Goal: Check status: Verify the current state of an ongoing process or item

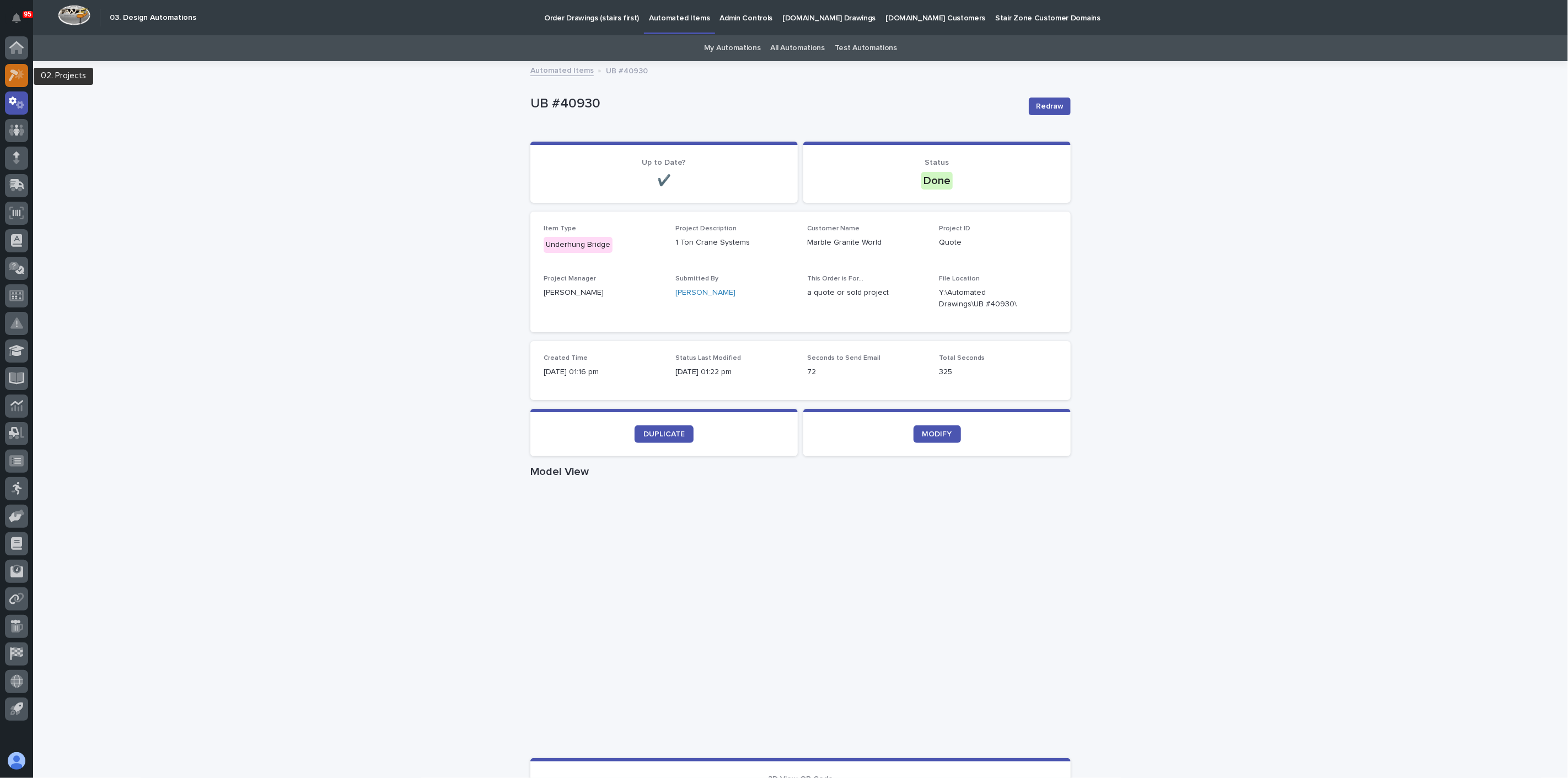
click at [18, 79] on icon at bounding box center [17, 75] width 16 height 13
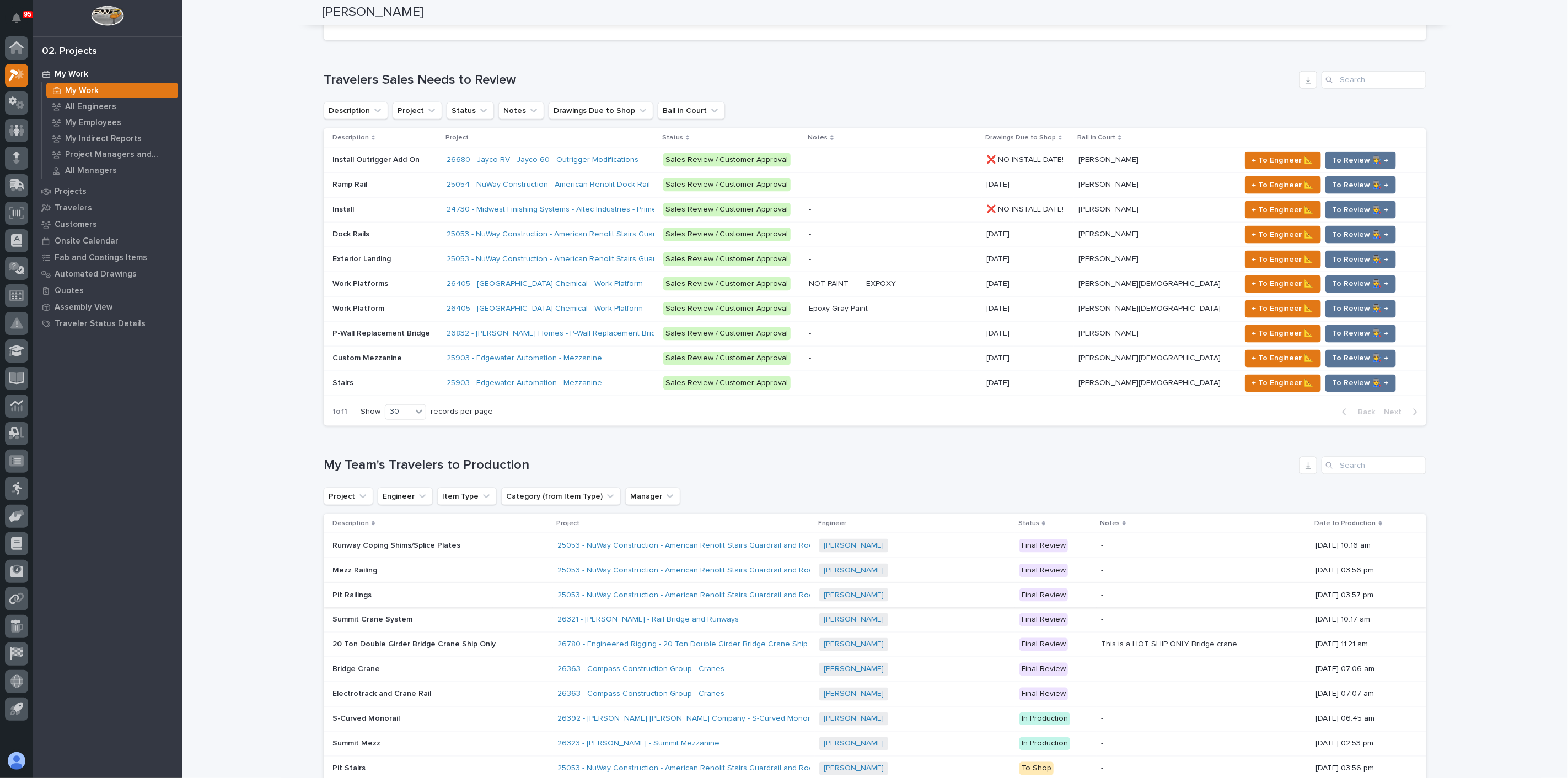
scroll to position [1346, 0]
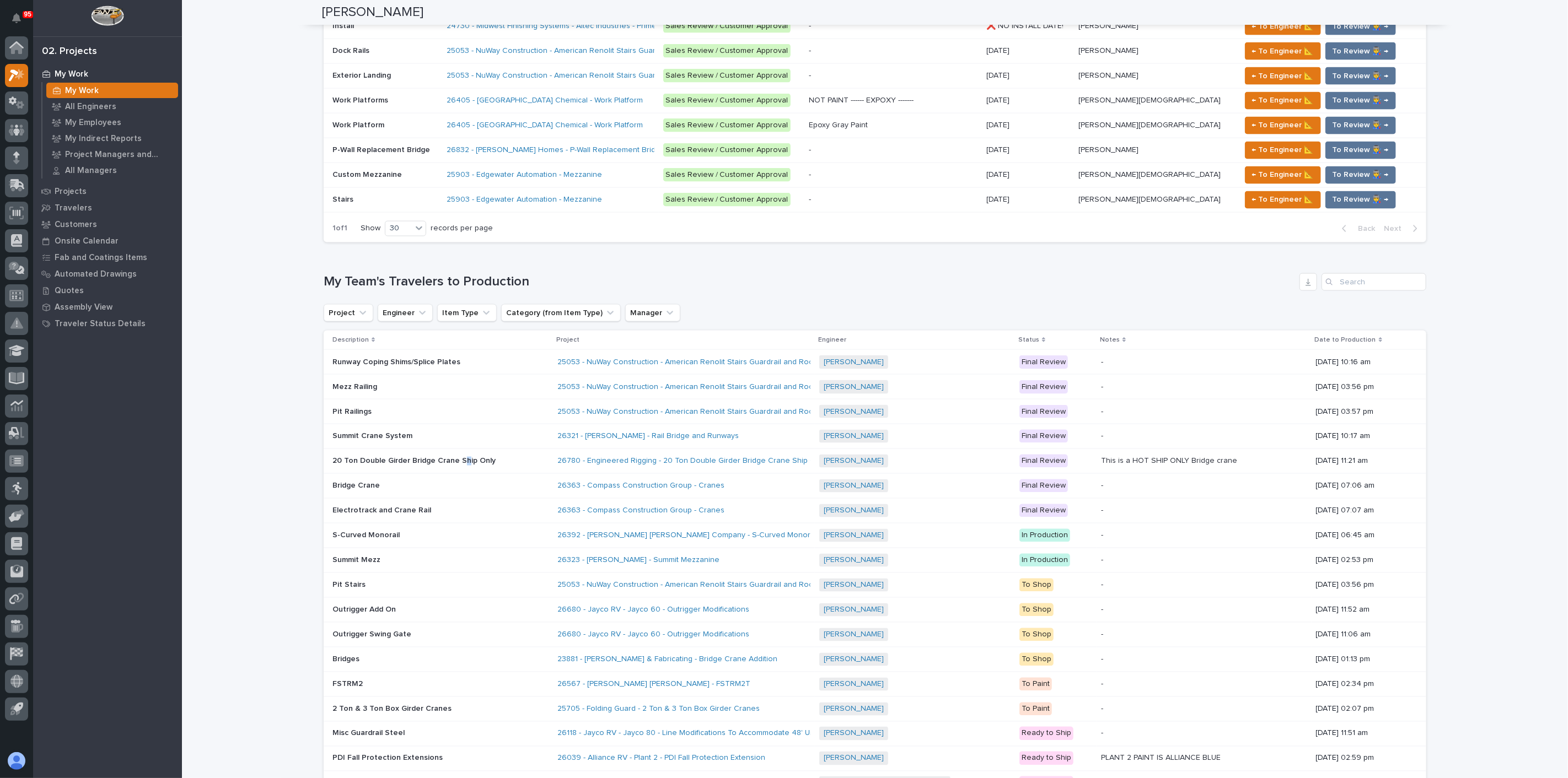
click at [457, 454] on p "20 Ton Double Girder Bridge Crane Ship Only" at bounding box center [415, 460] width 165 height 11
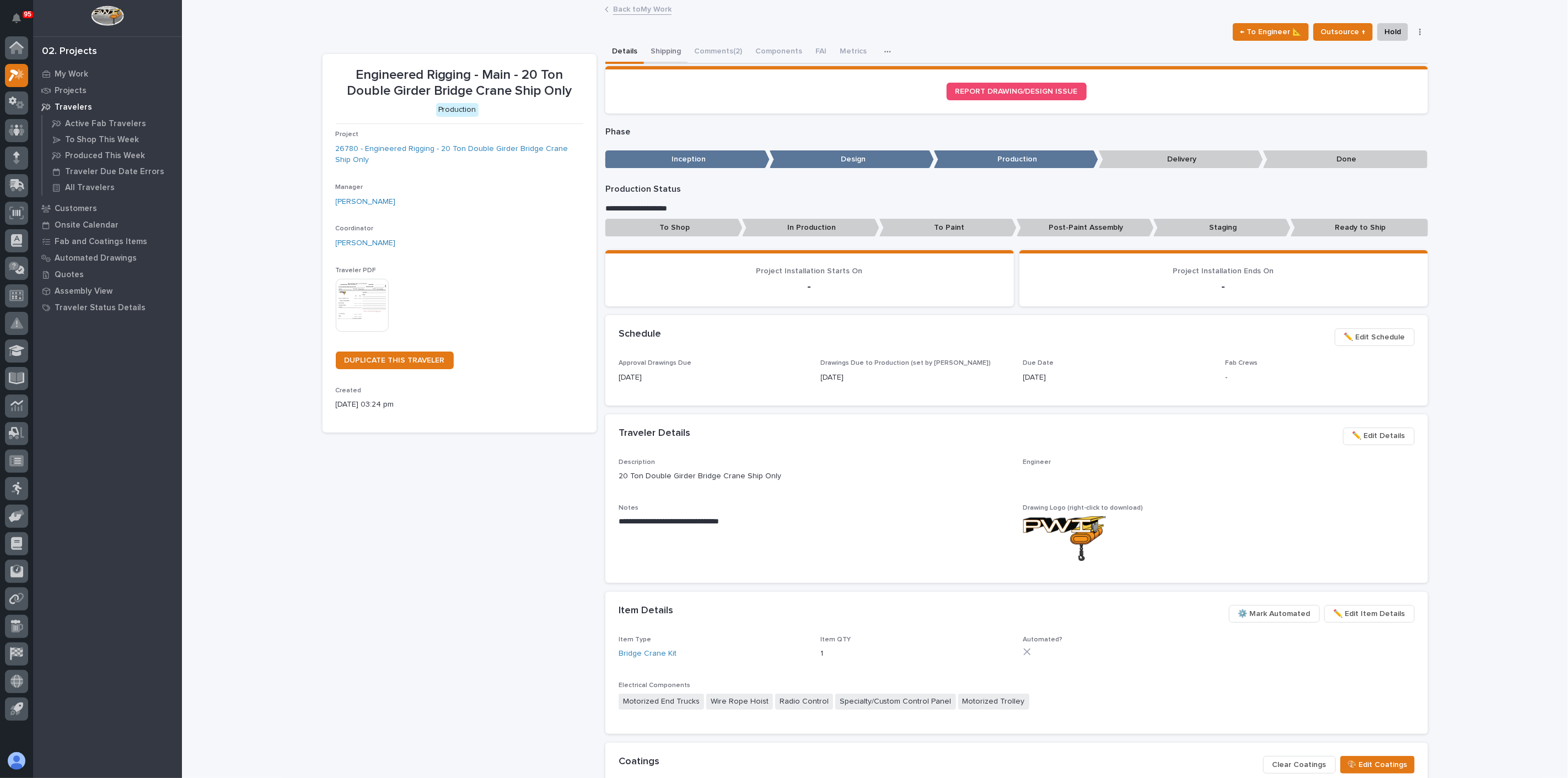
click at [652, 50] on button "Shipping" at bounding box center [666, 52] width 44 height 23
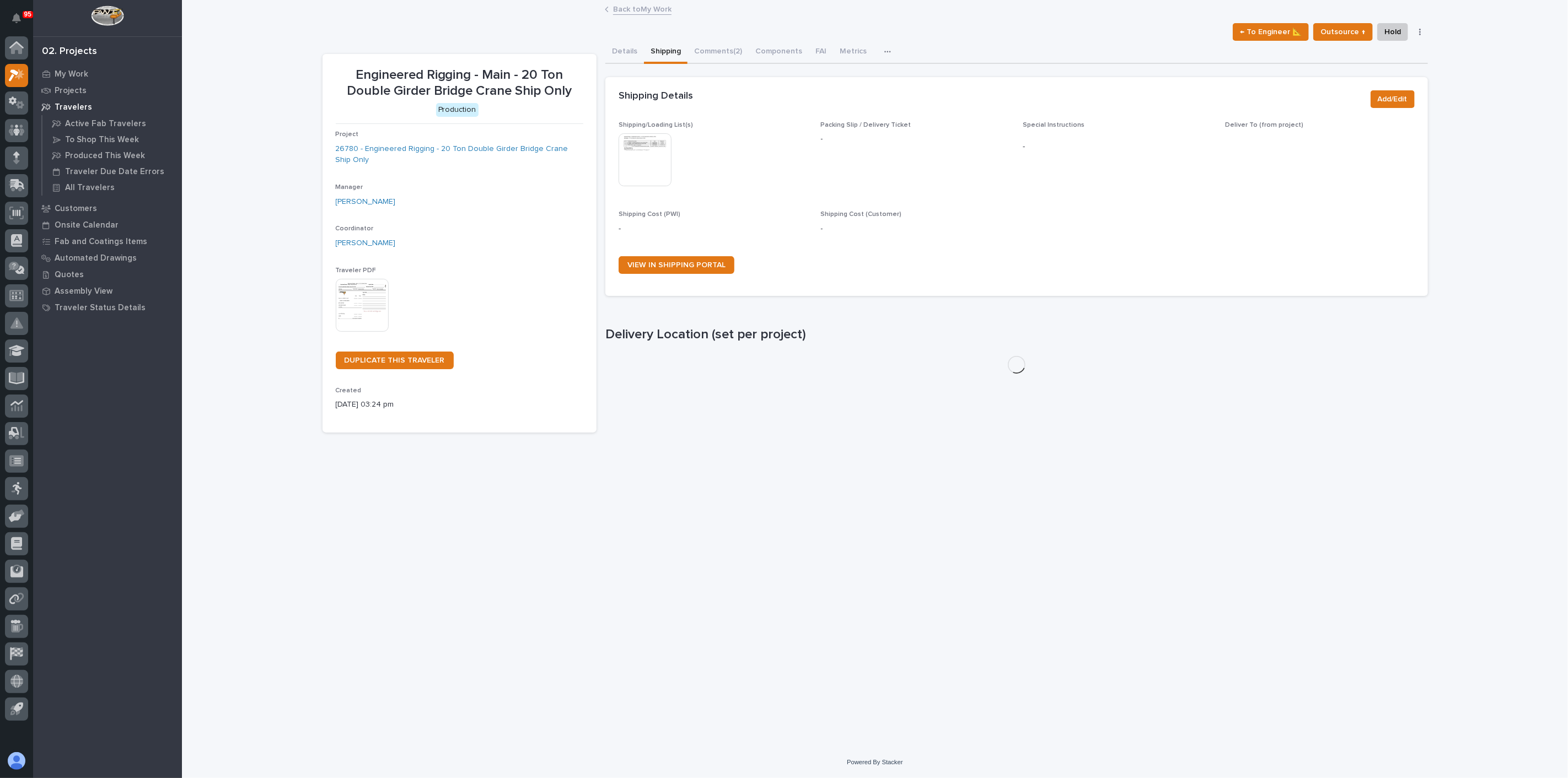
click at [650, 153] on img at bounding box center [645, 160] width 53 height 53
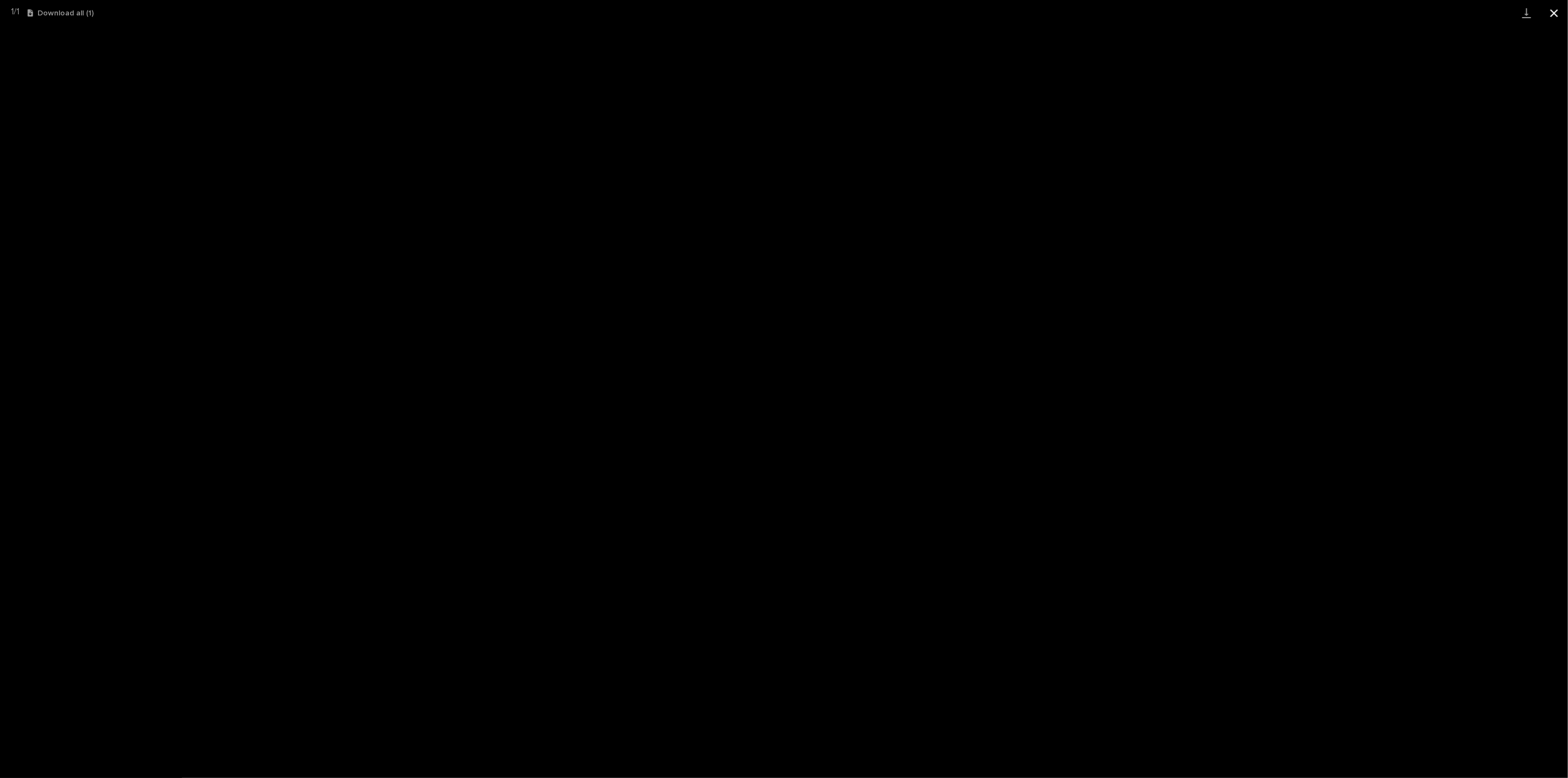
click at [1554, 16] on button "Close gallery" at bounding box center [1553, 13] width 27 height 26
